Goal: Find specific page/section: Find specific page/section

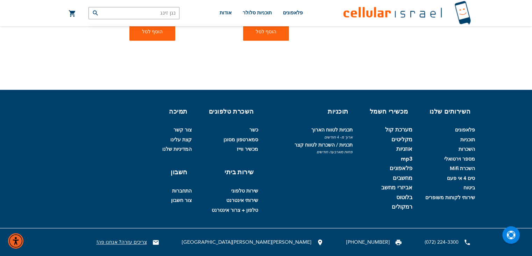
scroll to position [433, 0]
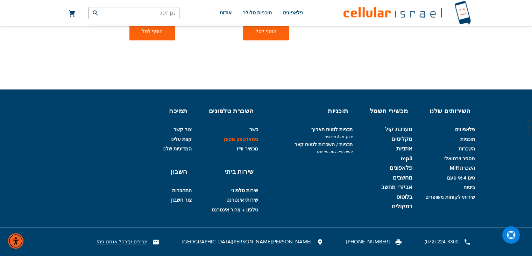
click at [229, 138] on link "סמארטפון מסונן" at bounding box center [241, 139] width 35 height 7
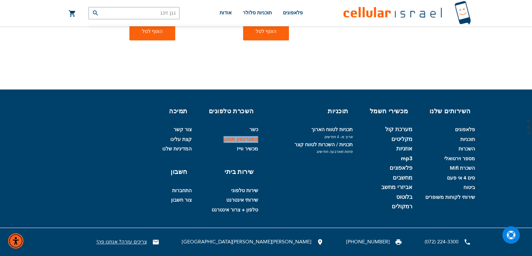
click at [229, 138] on link "סמארטפון מסונן" at bounding box center [241, 139] width 35 height 7
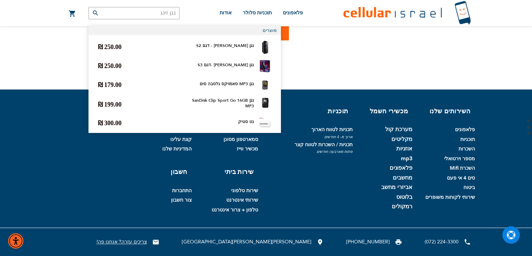
click at [157, 10] on input "נגן זינג" at bounding box center [134, 13] width 91 height 12
type input "גן זינג"
click at [89, 7] on button "submit" at bounding box center [96, 13] width 14 height 12
